Goal: Task Accomplishment & Management: Use online tool/utility

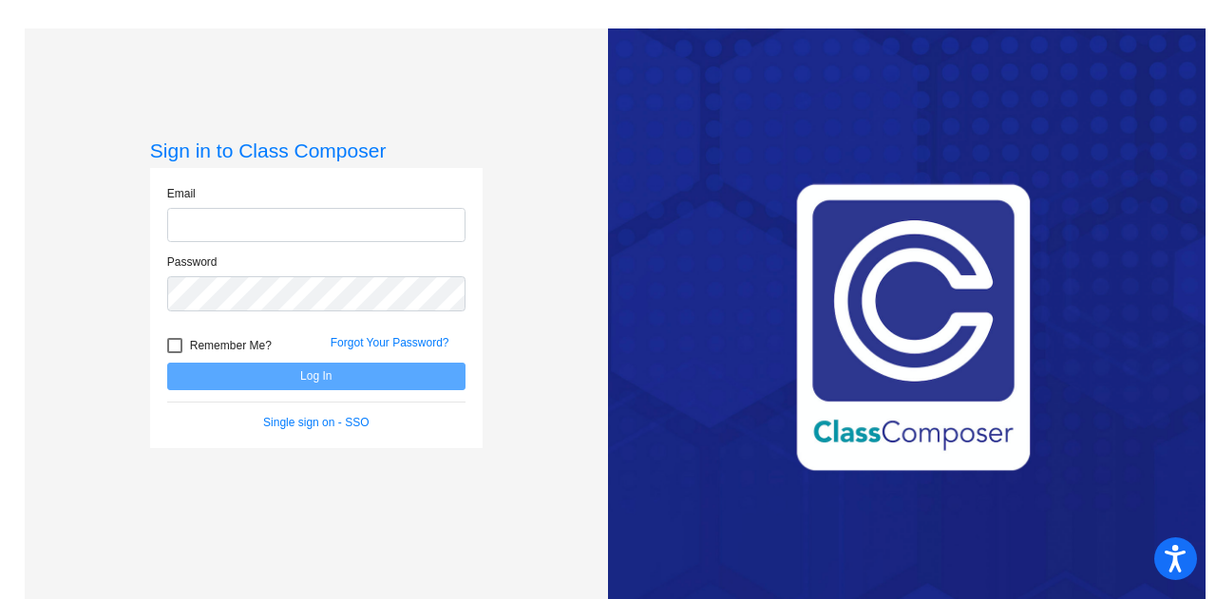
click at [354, 228] on input "email" at bounding box center [316, 225] width 298 height 35
click at [411, 232] on input "[EMAIL_ADDRESS][DOMAIN_NAME]" at bounding box center [316, 225] width 298 height 35
type input "w"
type input "[PERSON_NAME][EMAIL_ADDRESS][DOMAIN_NAME]"
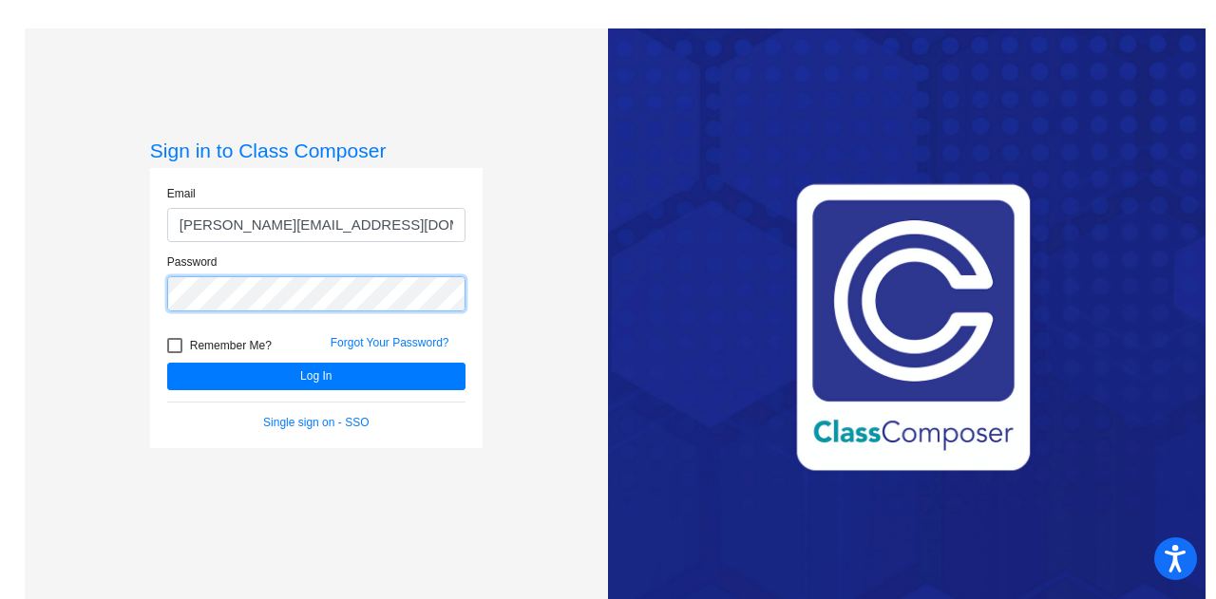
click at [167, 363] on button "Log In" at bounding box center [316, 377] width 298 height 28
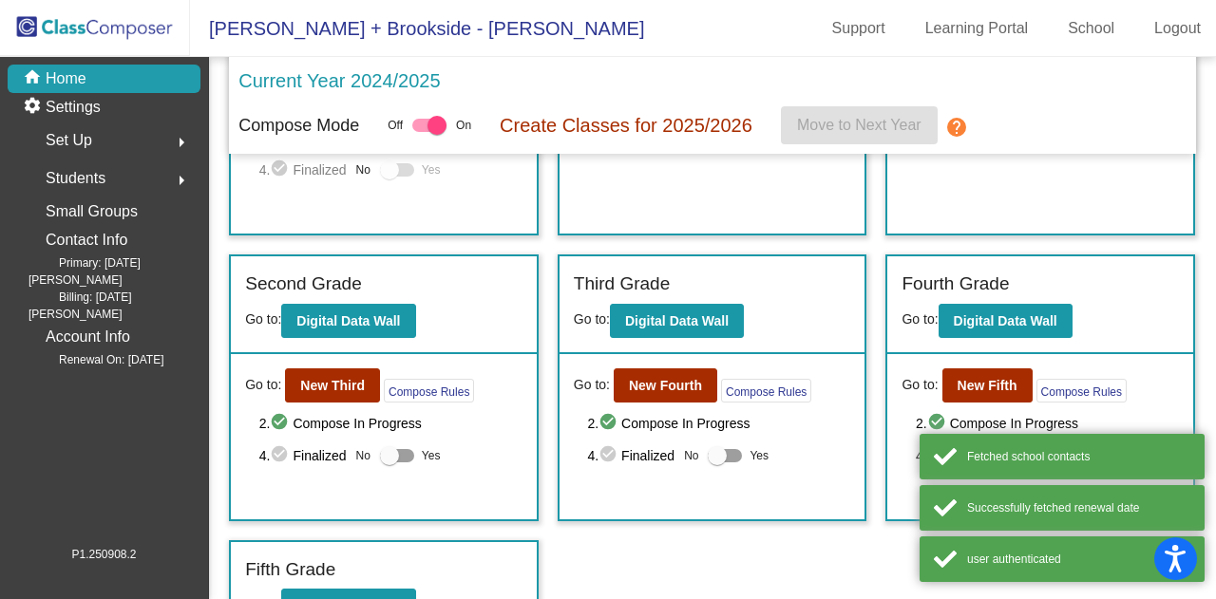
scroll to position [294, 0]
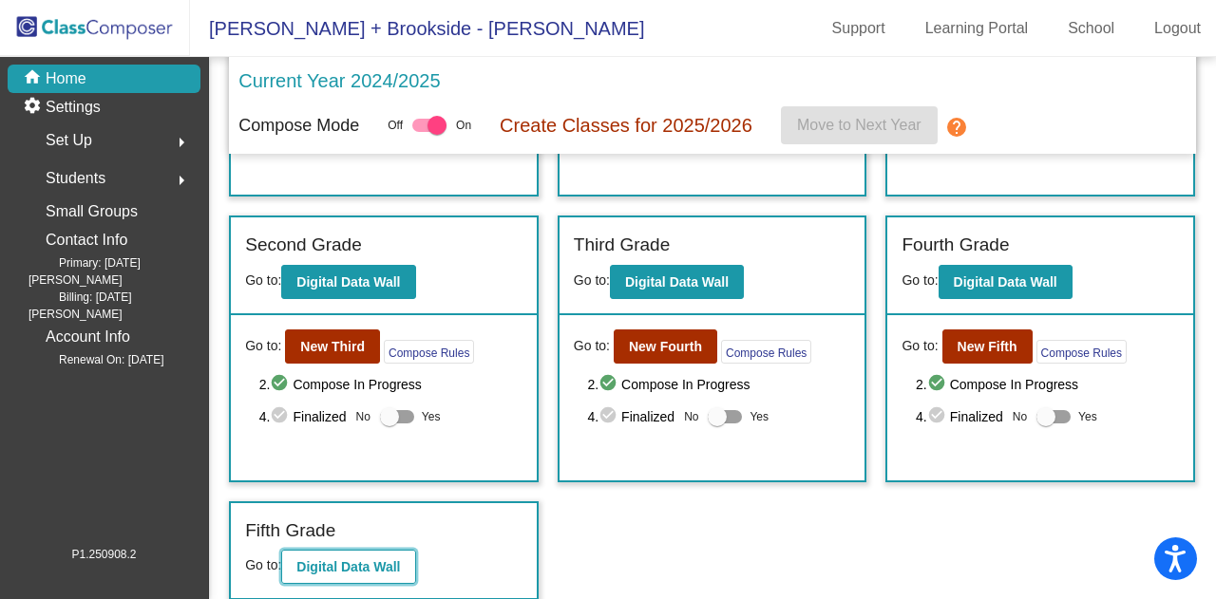
click at [384, 562] on b "Digital Data Wall" at bounding box center [348, 566] width 104 height 15
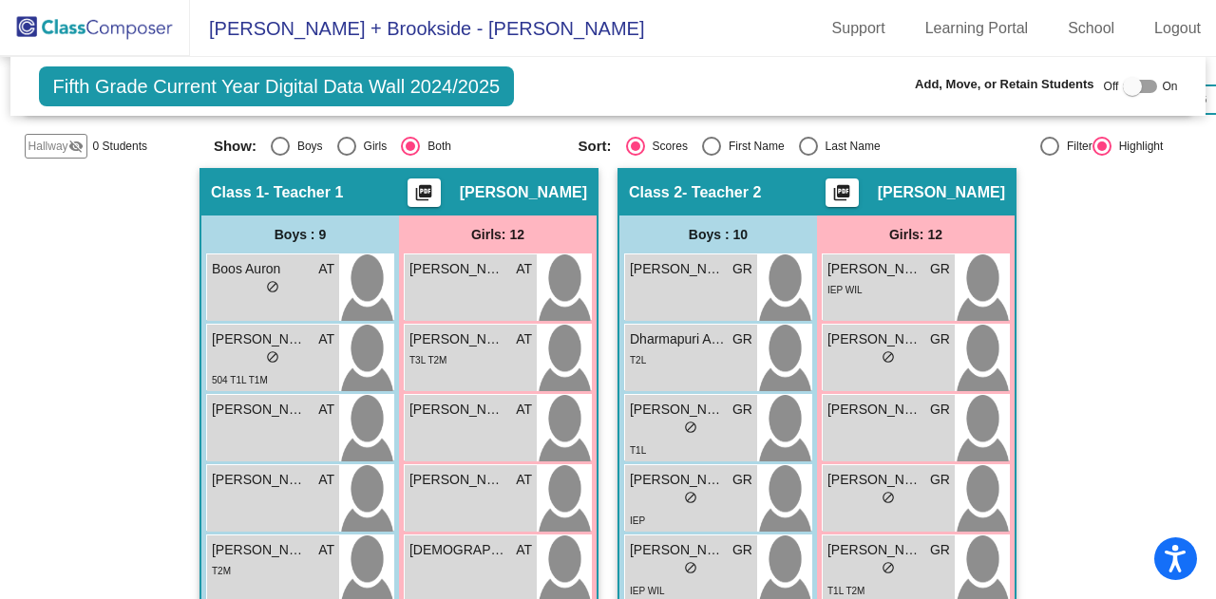
scroll to position [496, 0]
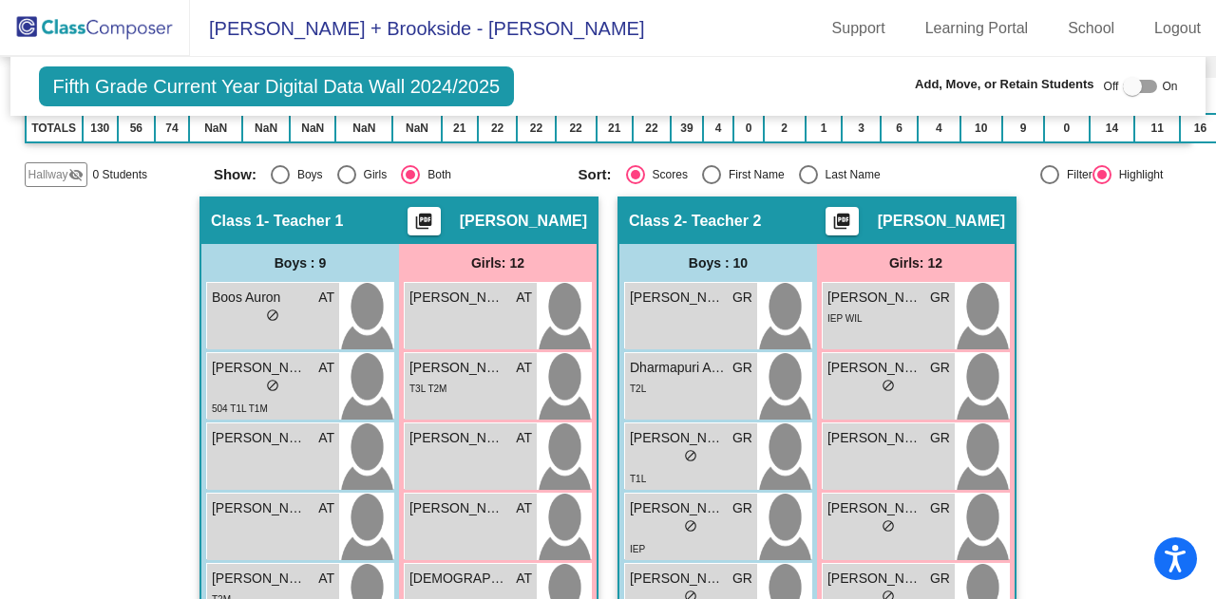
click at [487, 82] on span "Fifth Grade Current Year Digital Data Wall 2024/2025" at bounding box center [277, 86] width 476 height 40
click at [171, 57] on div "Fifth Grade Current Year Digital Data Wall 2024/2025 Add, Move, or Retain Stude…" at bounding box center [608, 86] width 1196 height 59
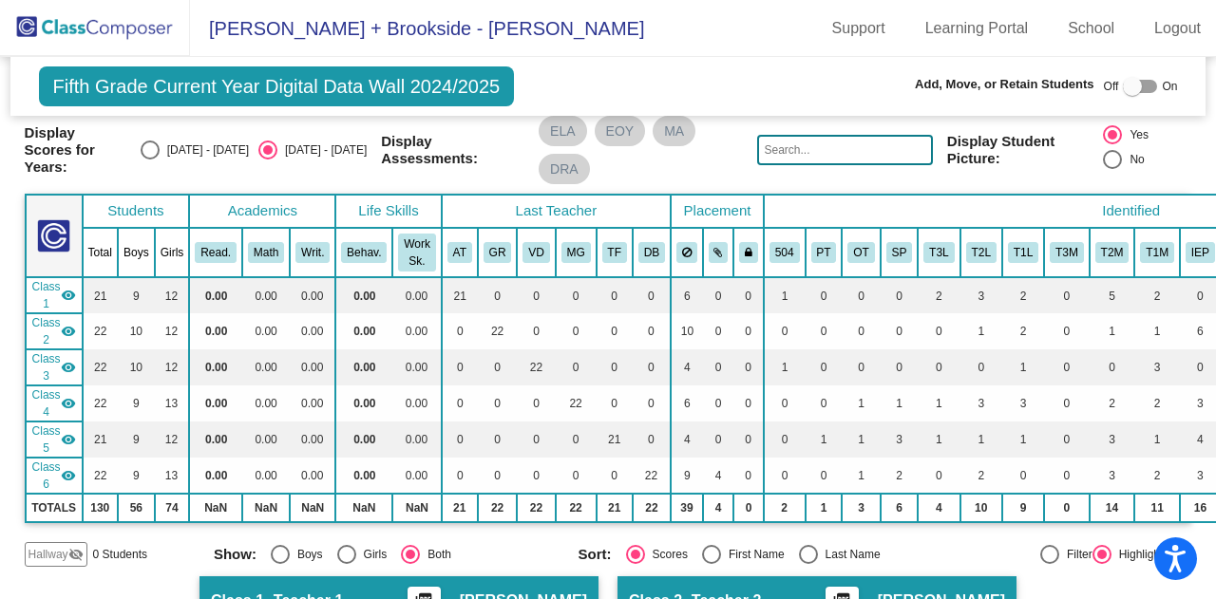
scroll to position [0, 0]
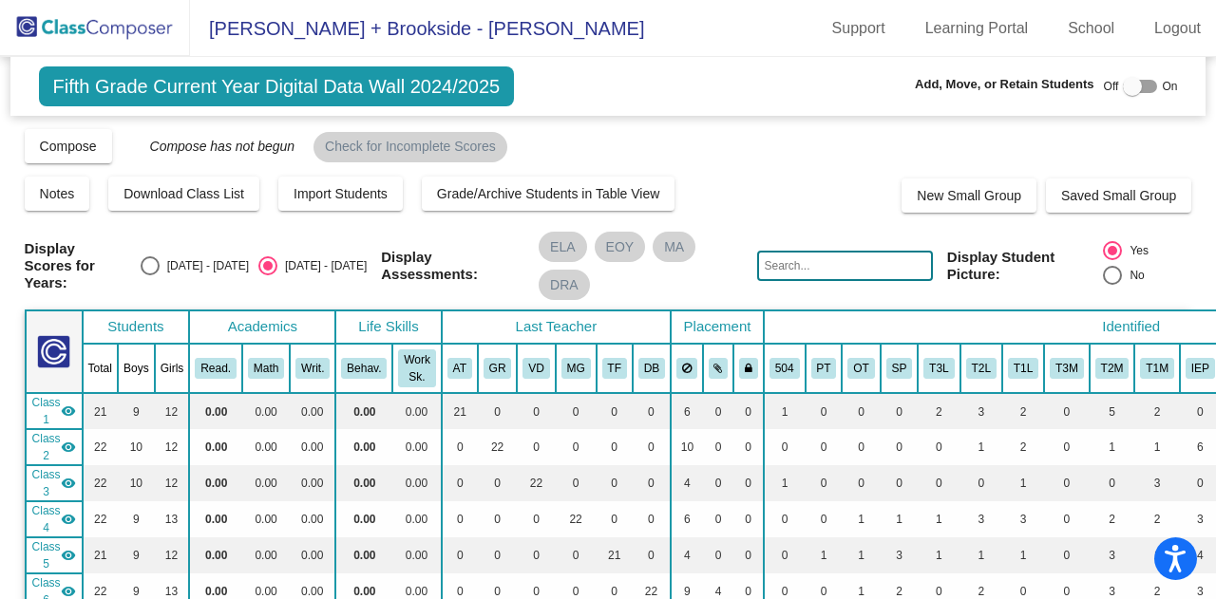
click at [129, 92] on span "Fifth Grade Current Year Digital Data Wall 2024/2025" at bounding box center [277, 86] width 476 height 40
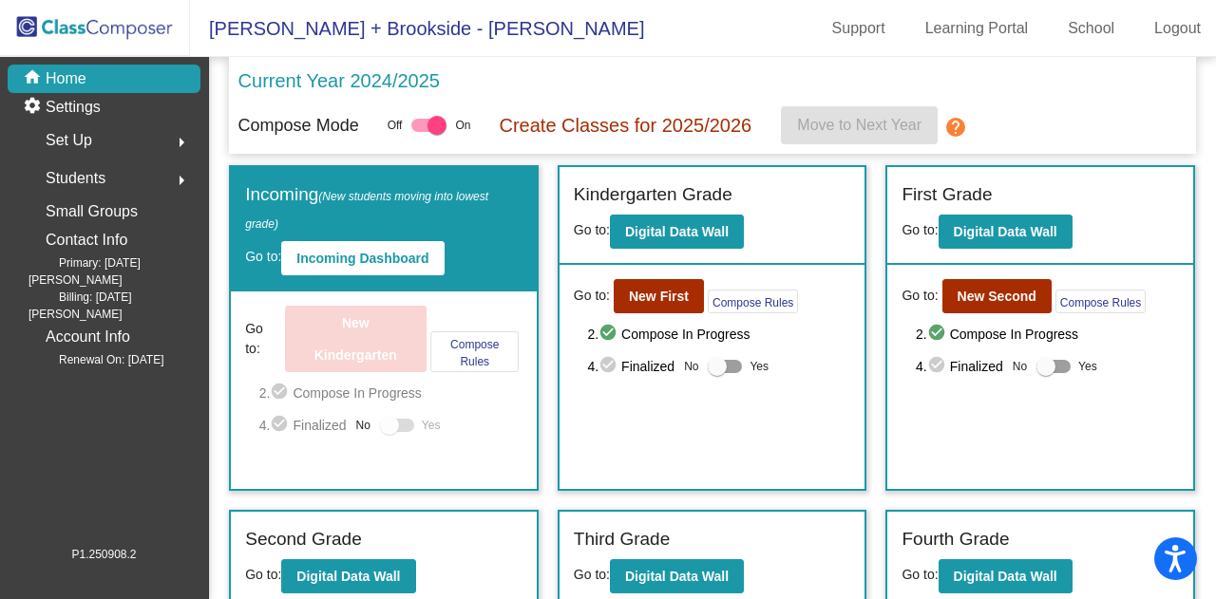
click at [718, 126] on p "Create Classes for 2025/2026" at bounding box center [626, 125] width 253 height 28
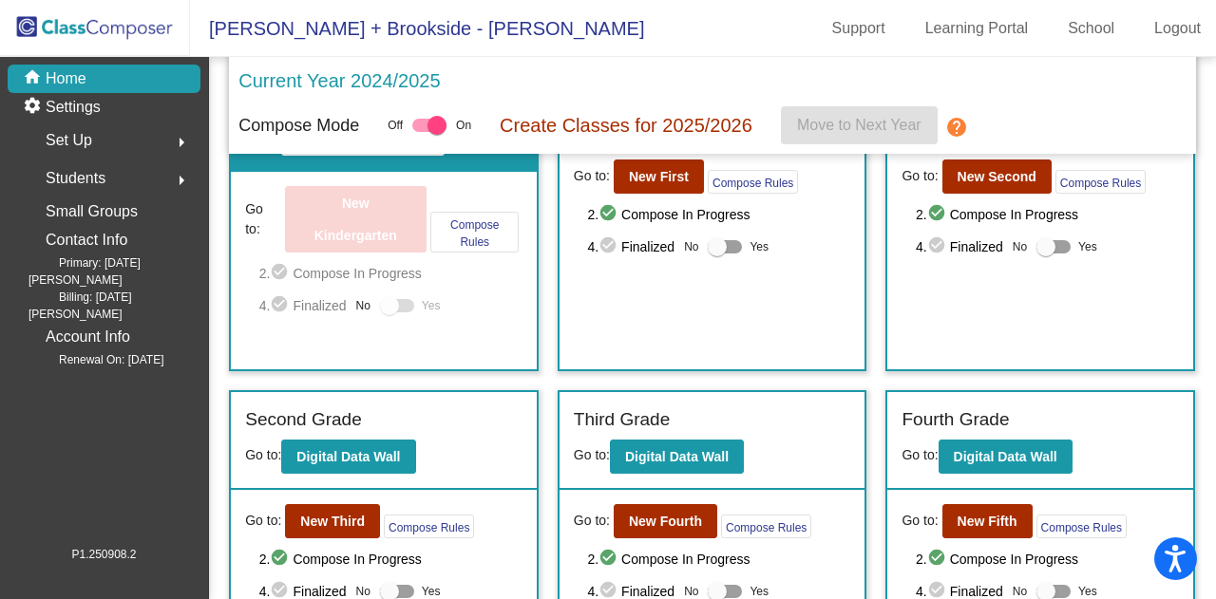
scroll to position [294, 0]
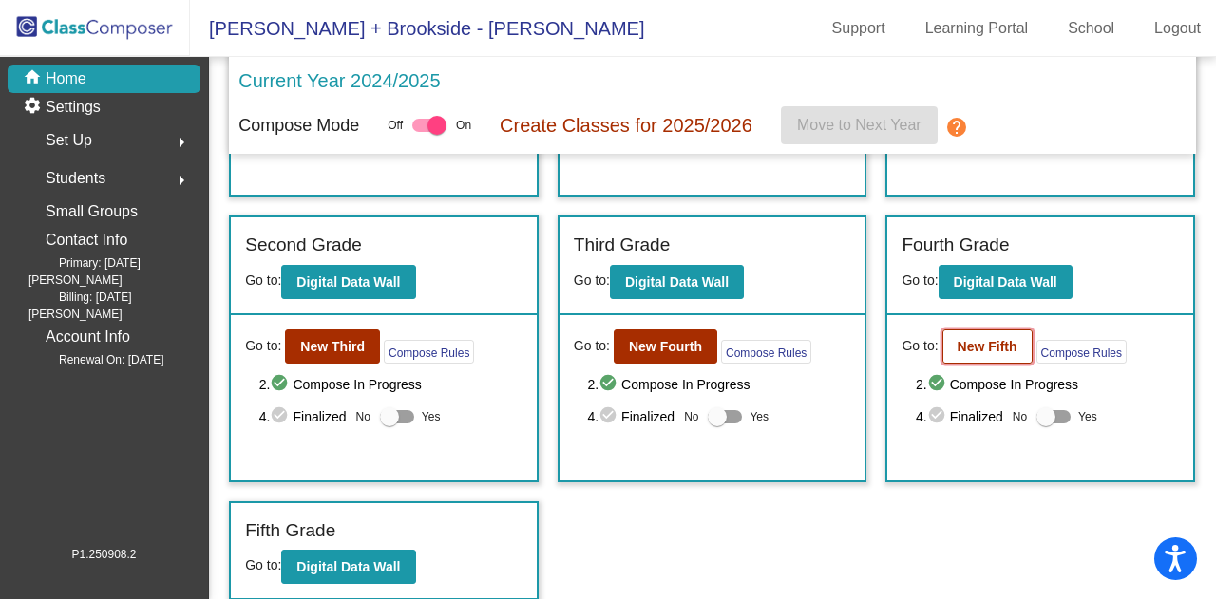
click at [988, 349] on b "New Fifth" at bounding box center [987, 346] width 60 height 15
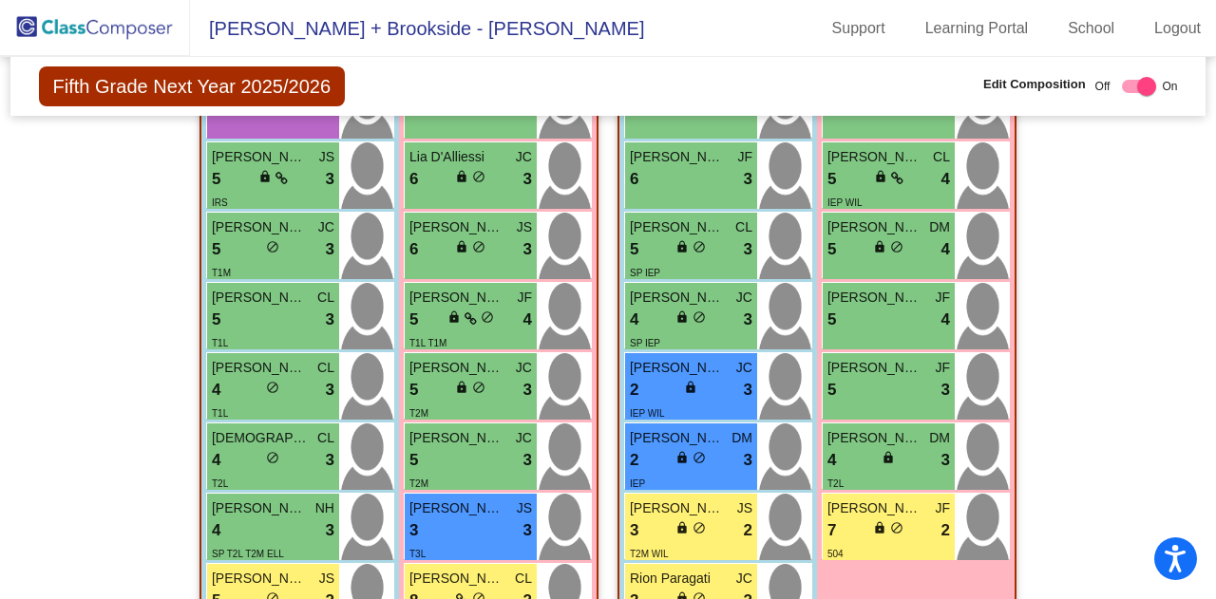
scroll to position [890, 0]
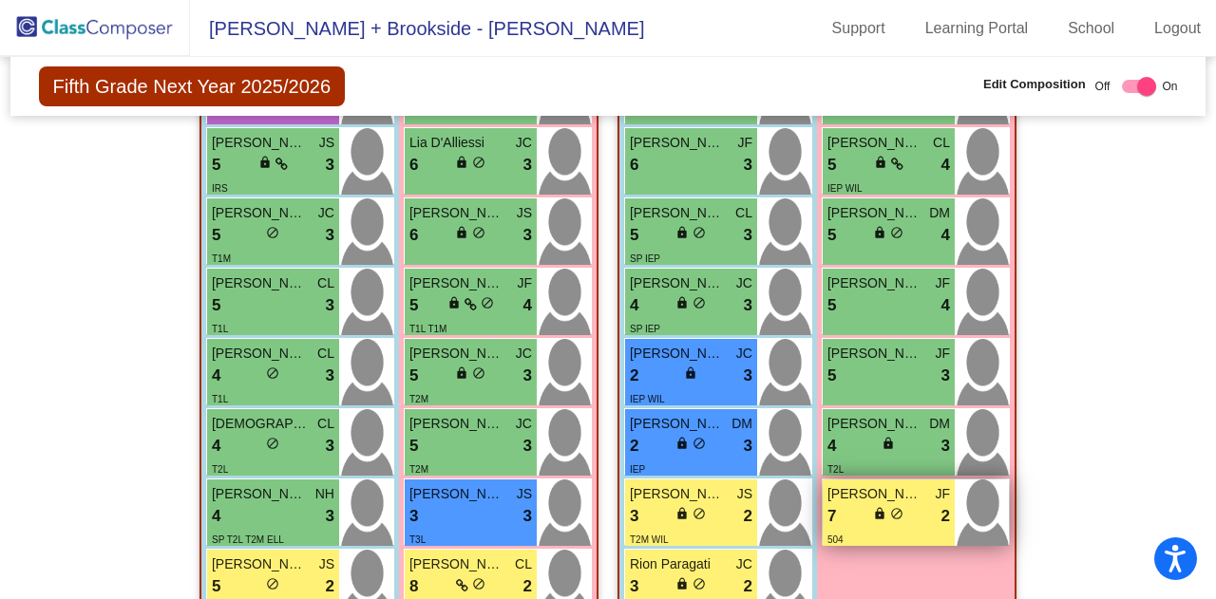
click at [851, 520] on div "7 lock do_not_disturb_alt 2" at bounding box center [888, 516] width 123 height 25
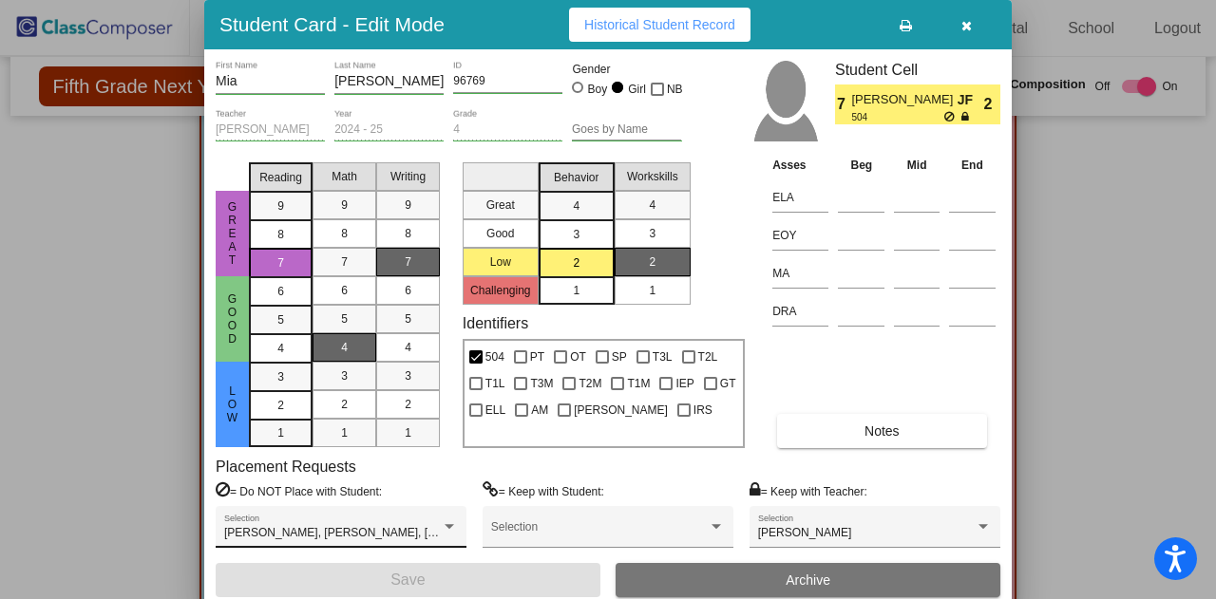
click at [454, 536] on div "[PERSON_NAME], [PERSON_NAME], [PERSON_NAME], [PERSON_NAME]" at bounding box center [341, 533] width 234 height 13
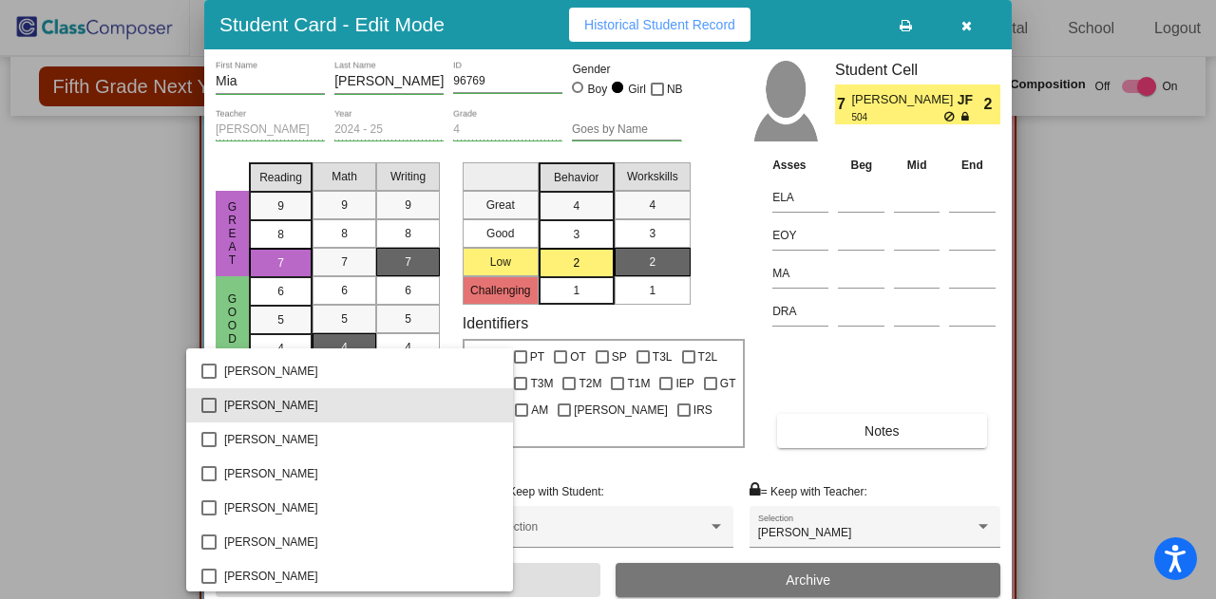
scroll to position [787, 0]
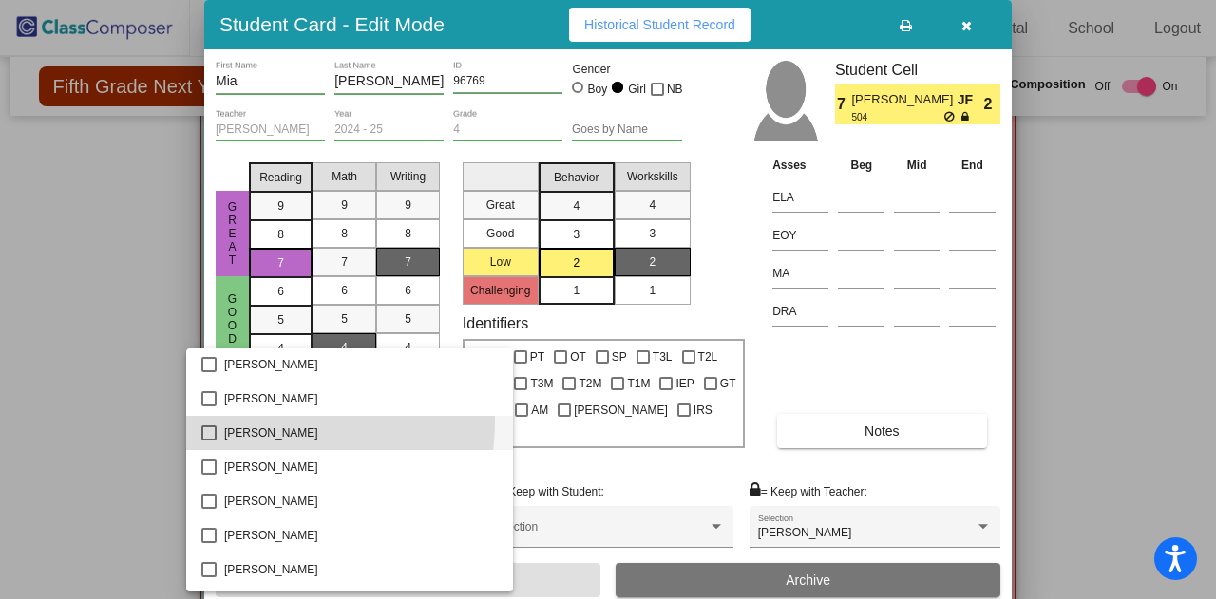
click at [211, 420] on mat-option "[PERSON_NAME]" at bounding box center [349, 433] width 327 height 34
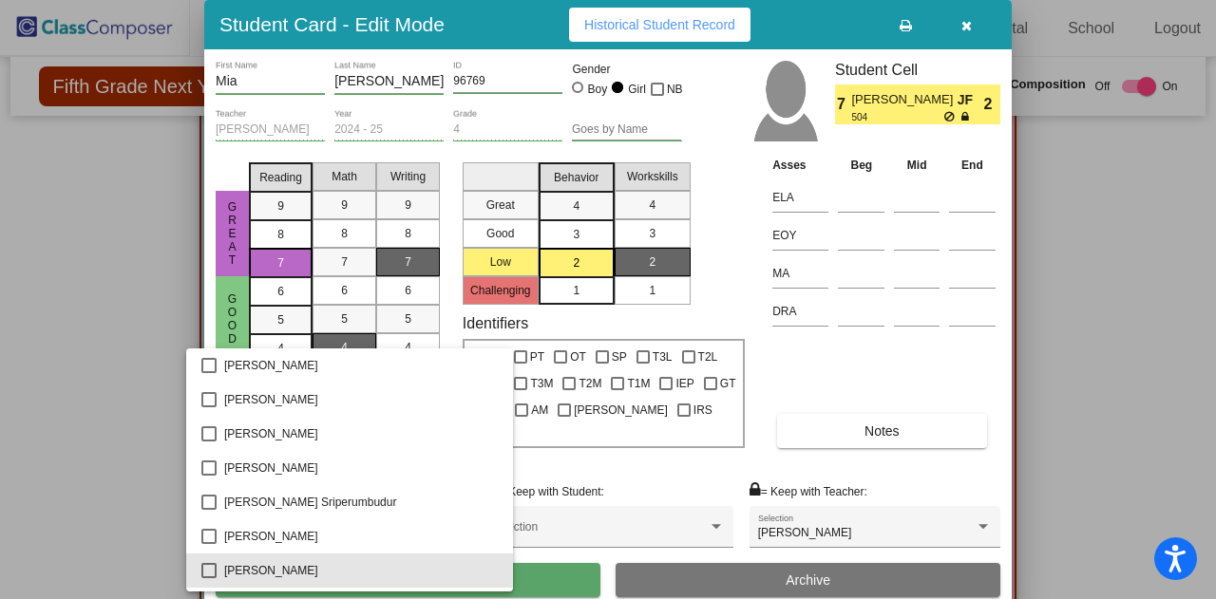
scroll to position [3751, 0]
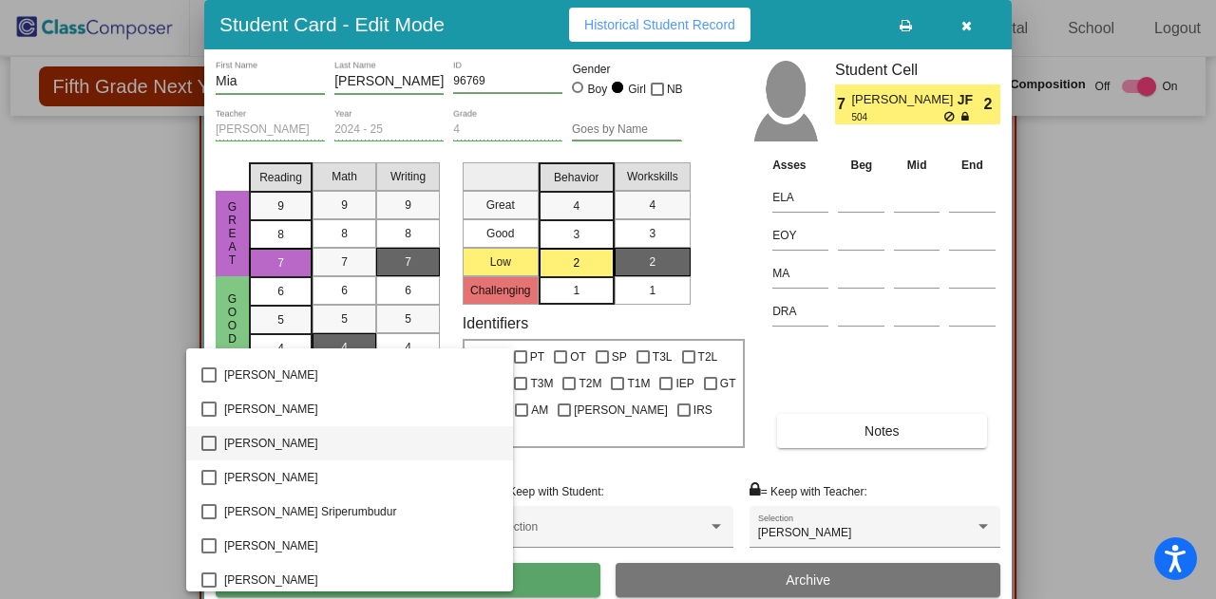
click at [207, 448] on mat-pseudo-checkbox at bounding box center [208, 443] width 15 height 15
click at [1092, 475] on div at bounding box center [608, 299] width 1216 height 599
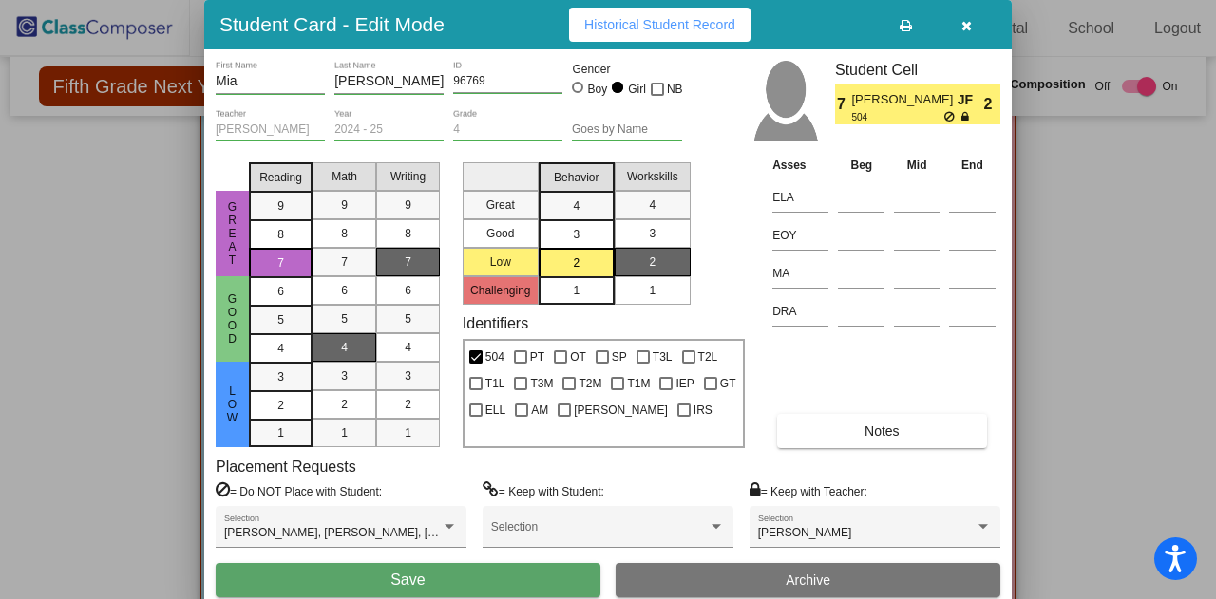
click at [541, 587] on button "Save" at bounding box center [408, 580] width 385 height 34
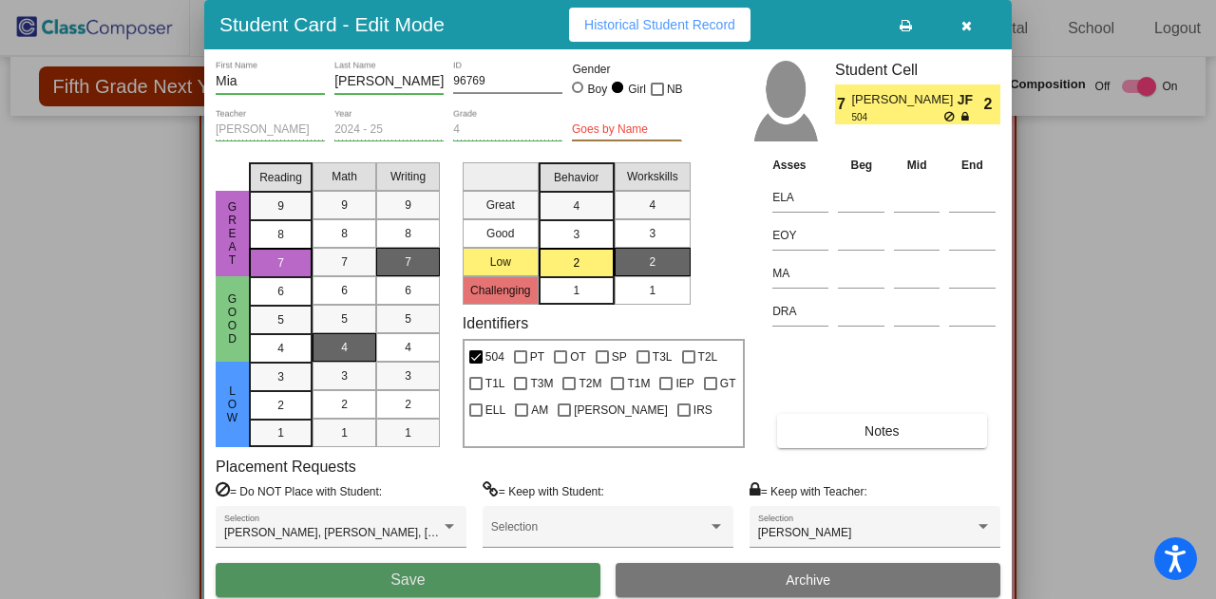
click at [454, 588] on button "Save" at bounding box center [408, 580] width 385 height 34
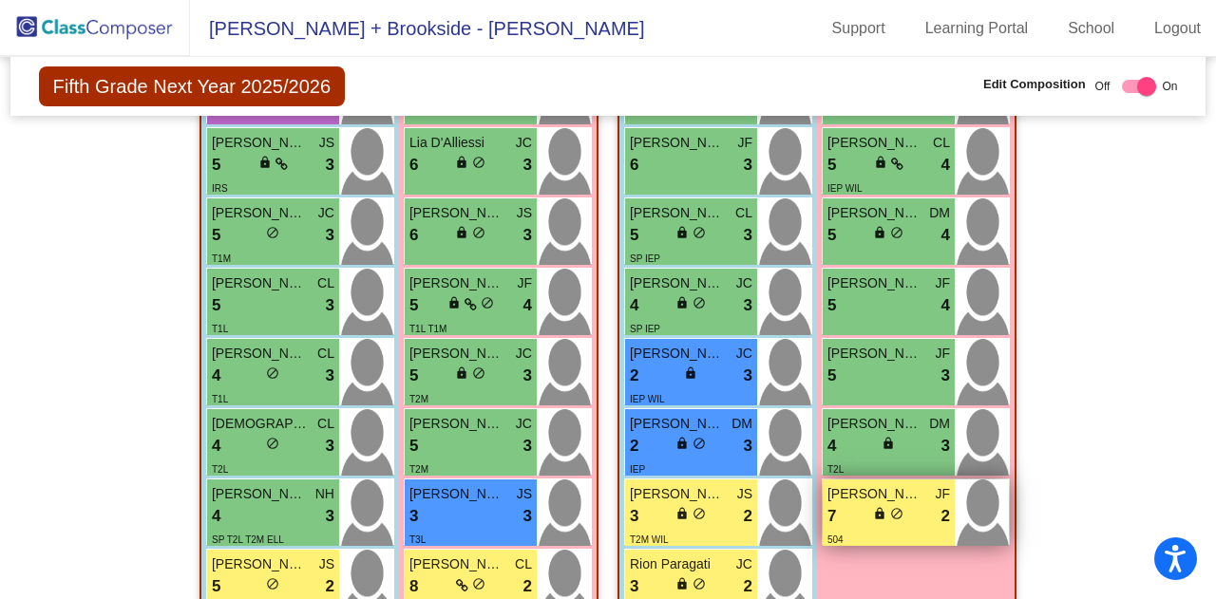
click at [848, 512] on div "7 lock do_not_disturb_alt 2" at bounding box center [888, 516] width 123 height 25
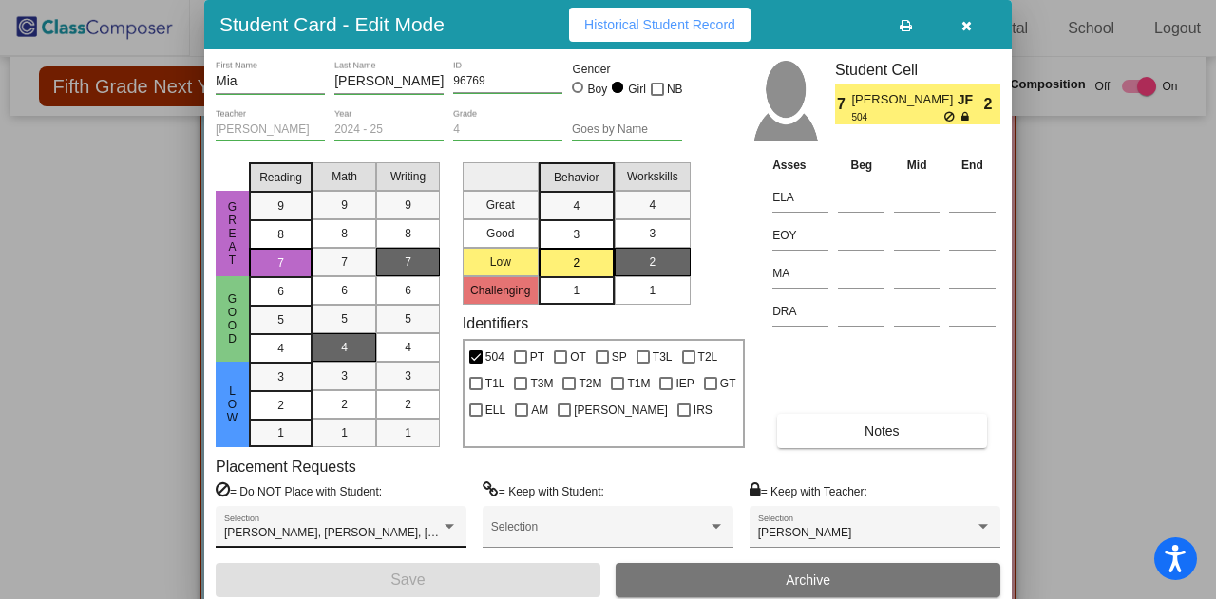
click at [451, 532] on div at bounding box center [449, 526] width 17 height 13
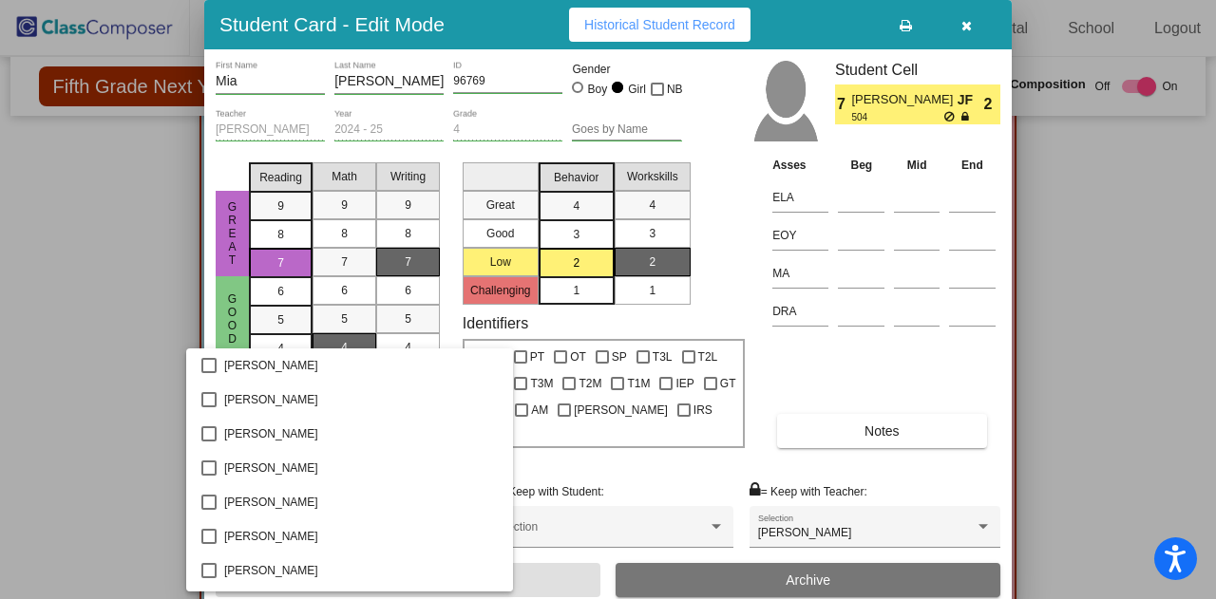
scroll to position [687, 0]
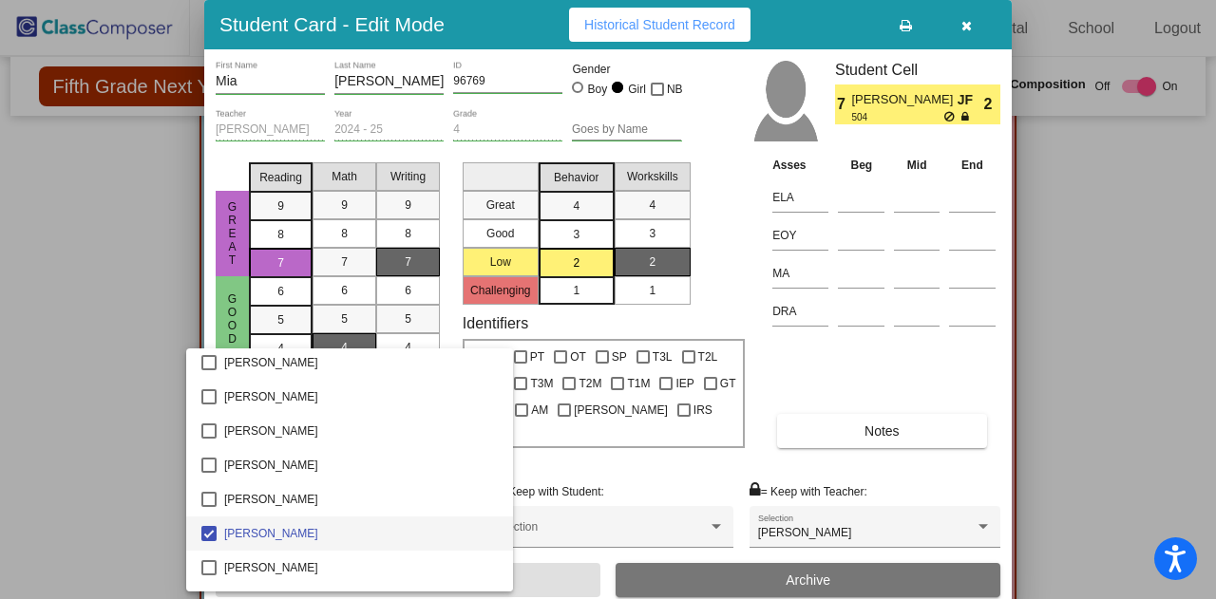
click at [95, 412] on div at bounding box center [608, 299] width 1216 height 599
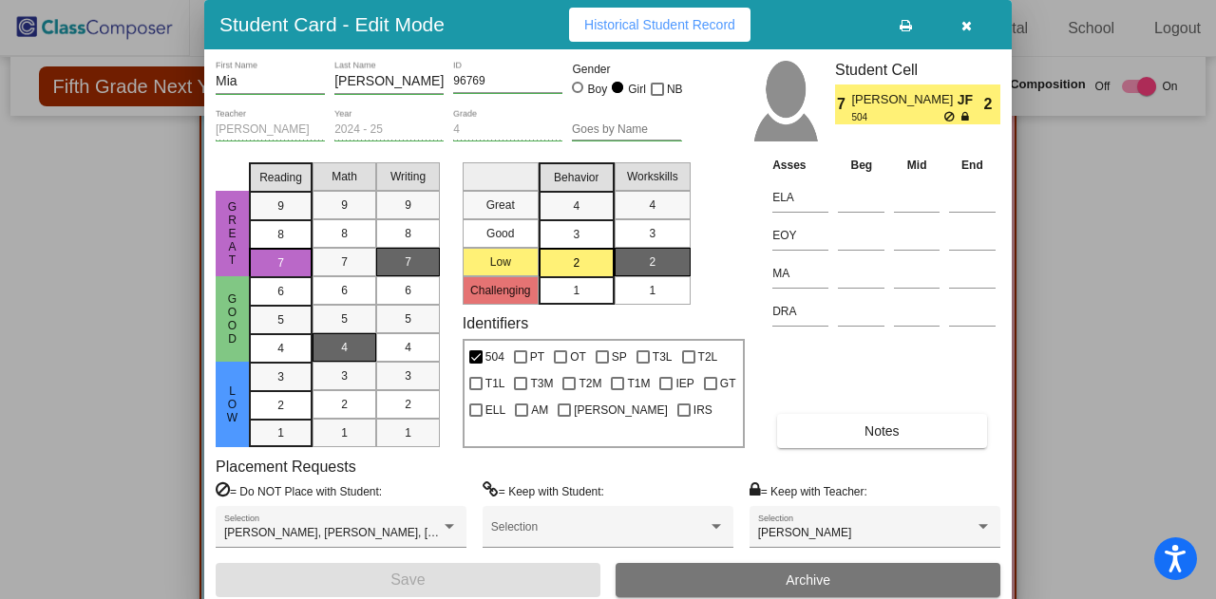
click at [708, 27] on span "Historical Student Record" at bounding box center [659, 24] width 151 height 15
